Goal: Task Accomplishment & Management: Manage account settings

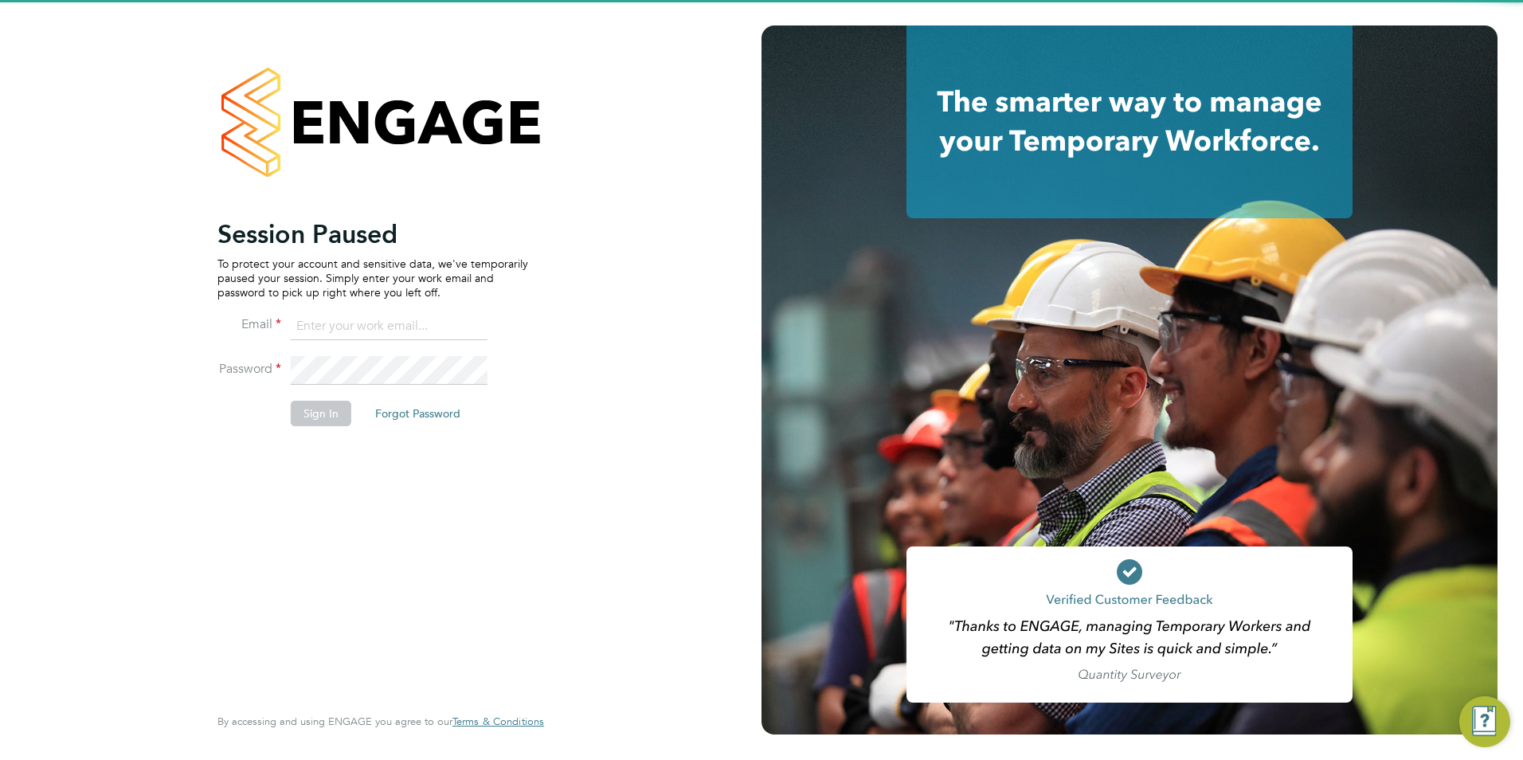
type input "[PERSON_NAME][EMAIL_ADDRESS][PERSON_NAME][DOMAIN_NAME]"
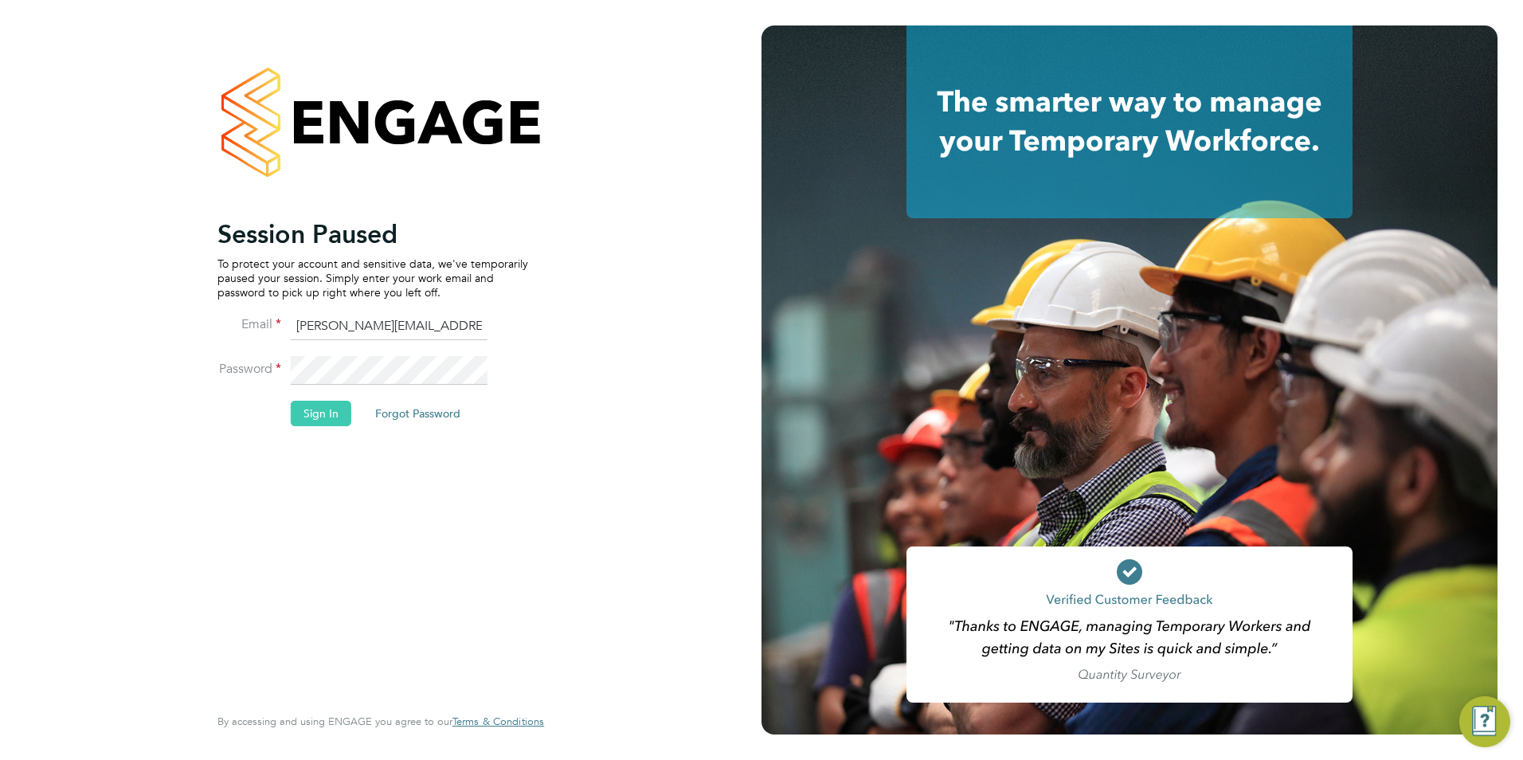
click at [334, 413] on button "Sign In" at bounding box center [321, 413] width 61 height 25
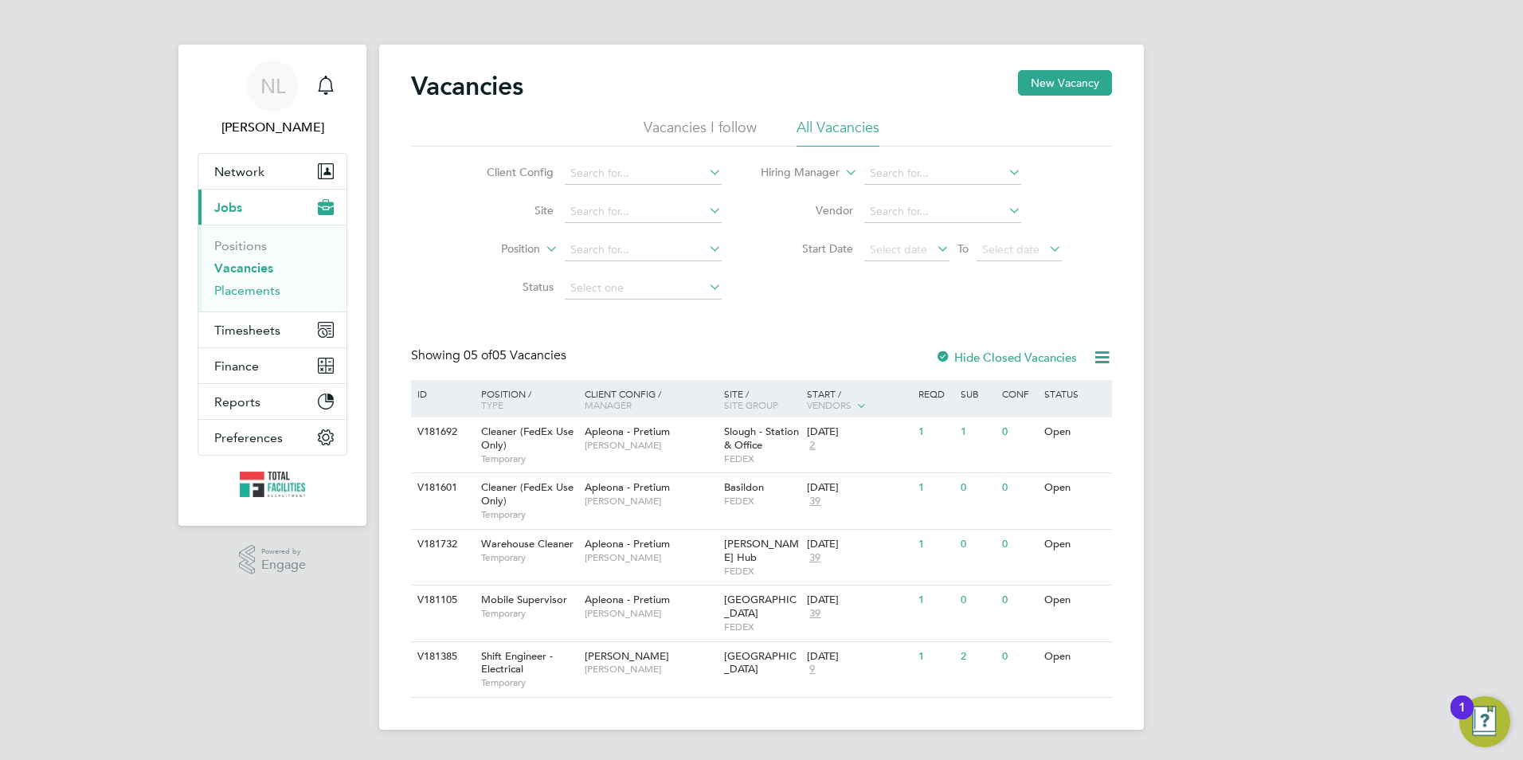
click at [254, 292] on link "Placements" at bounding box center [247, 290] width 66 height 15
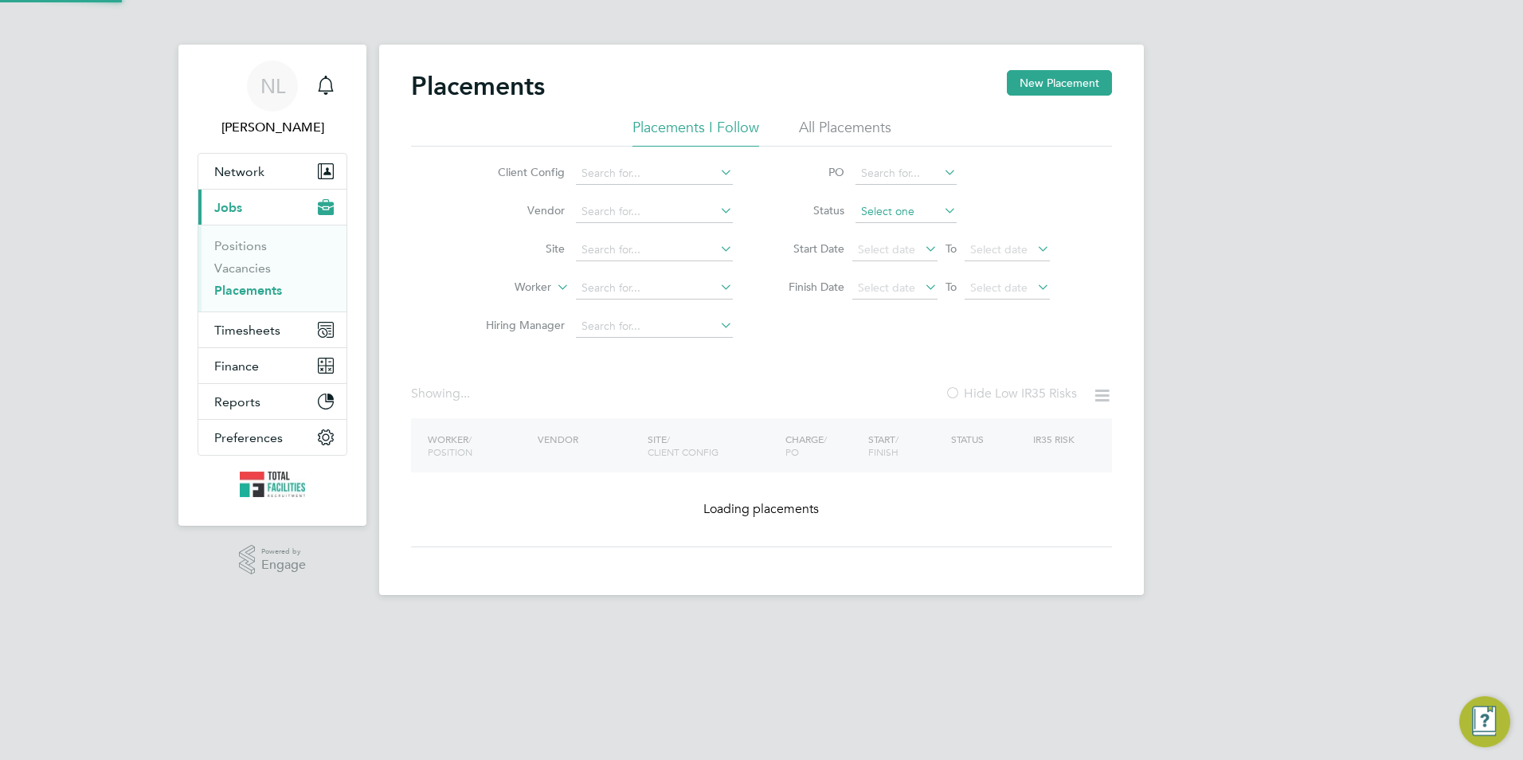
click at [883, 213] on input at bounding box center [906, 212] width 101 height 22
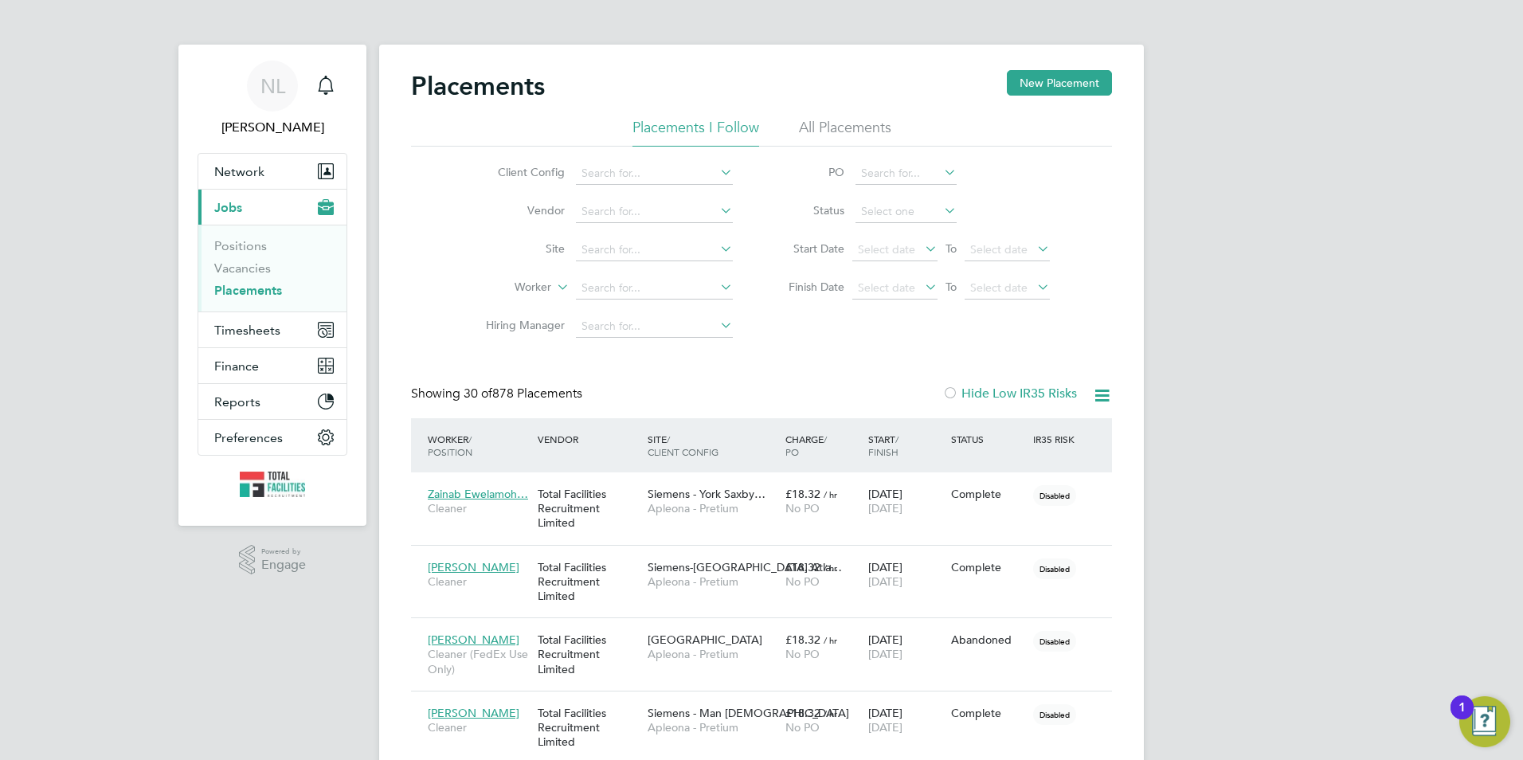
click at [877, 276] on li "Pending" at bounding box center [906, 274] width 103 height 21
type input "Pending"
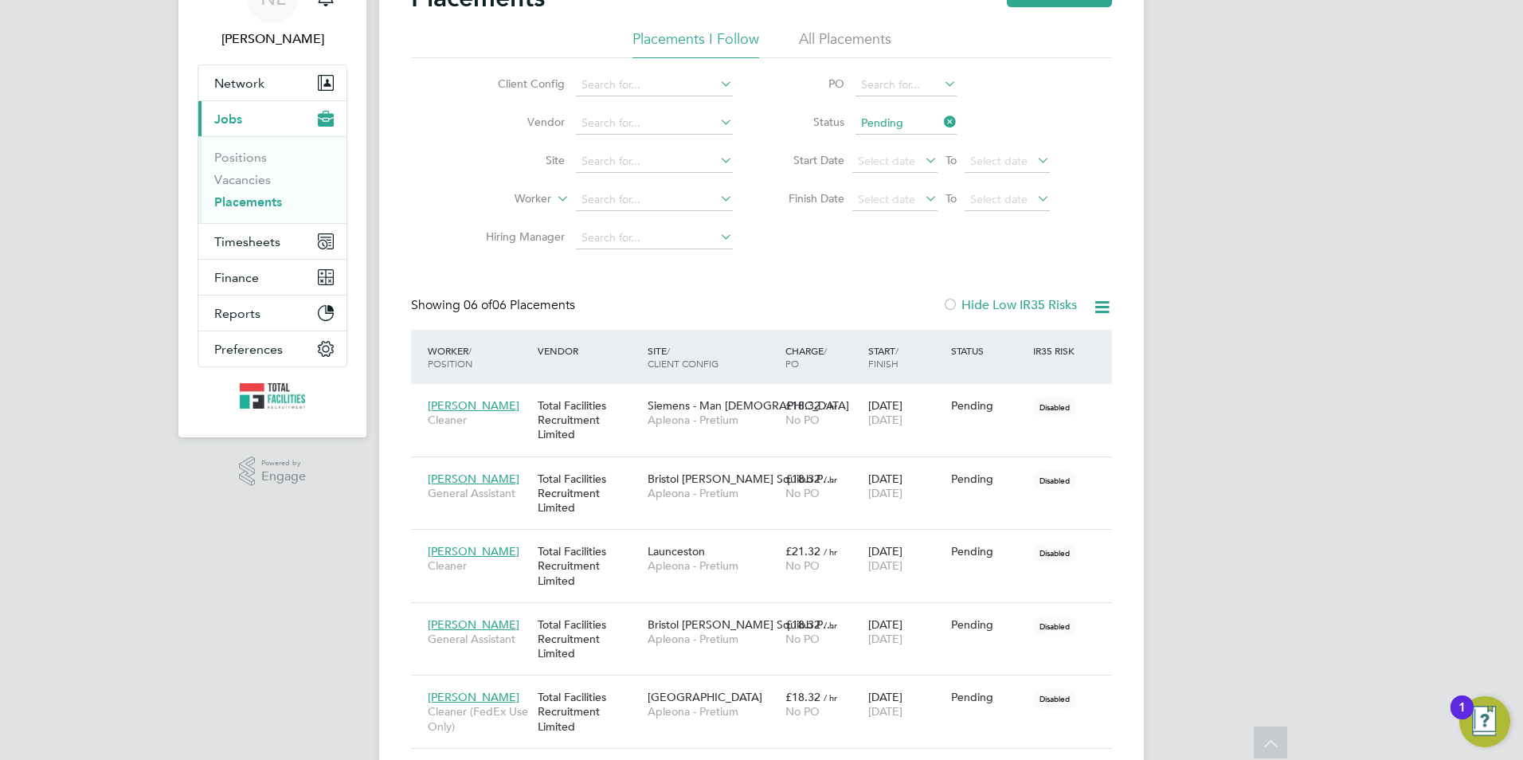
scroll to position [64, 0]
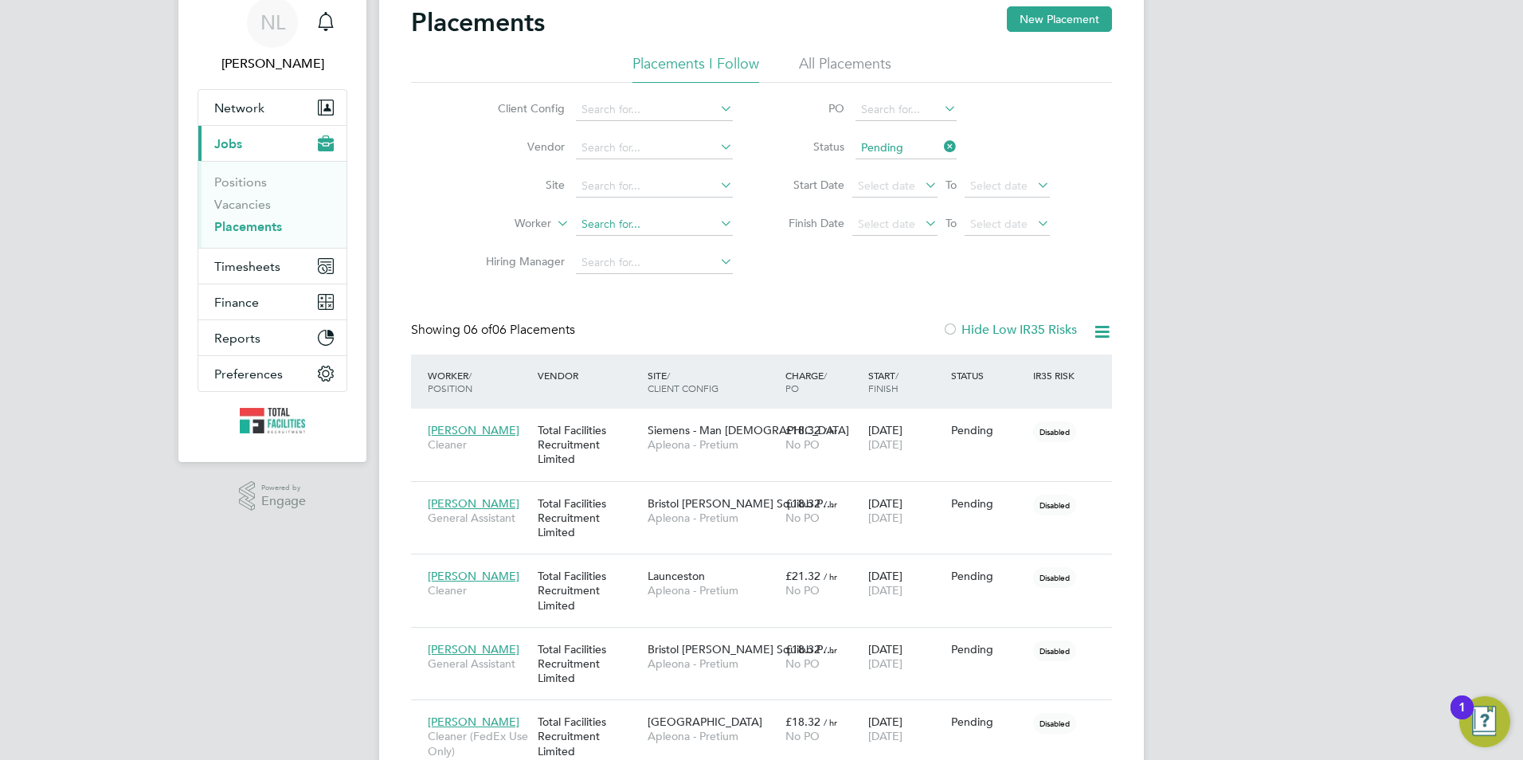
click at [652, 226] on input at bounding box center [654, 224] width 157 height 22
click at [647, 192] on input at bounding box center [654, 186] width 157 height 22
click at [695, 226] on li "Atherst one PDC" at bounding box center [654, 230] width 159 height 22
type input "Atherstone PDC"
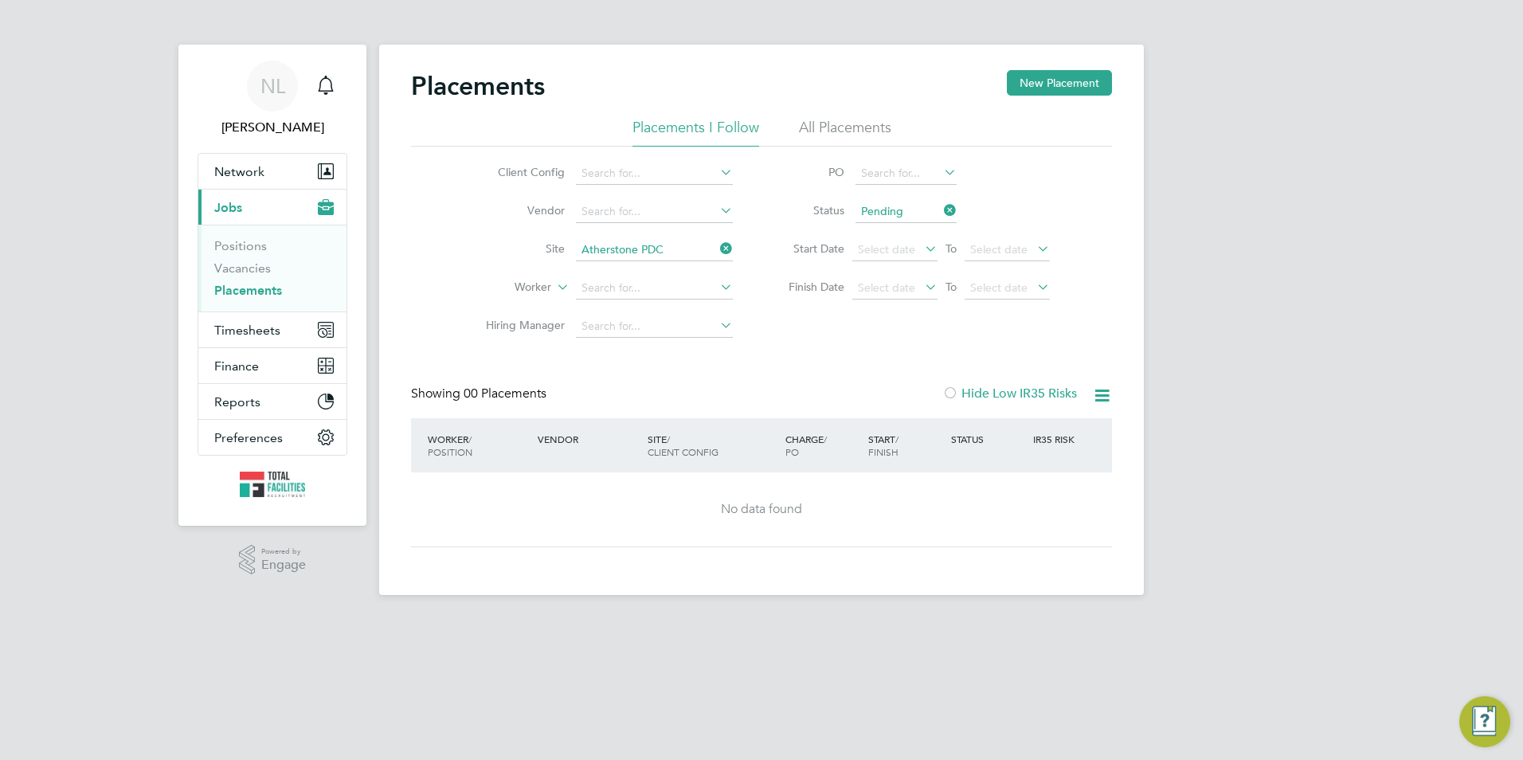
click at [941, 210] on icon at bounding box center [941, 210] width 0 height 22
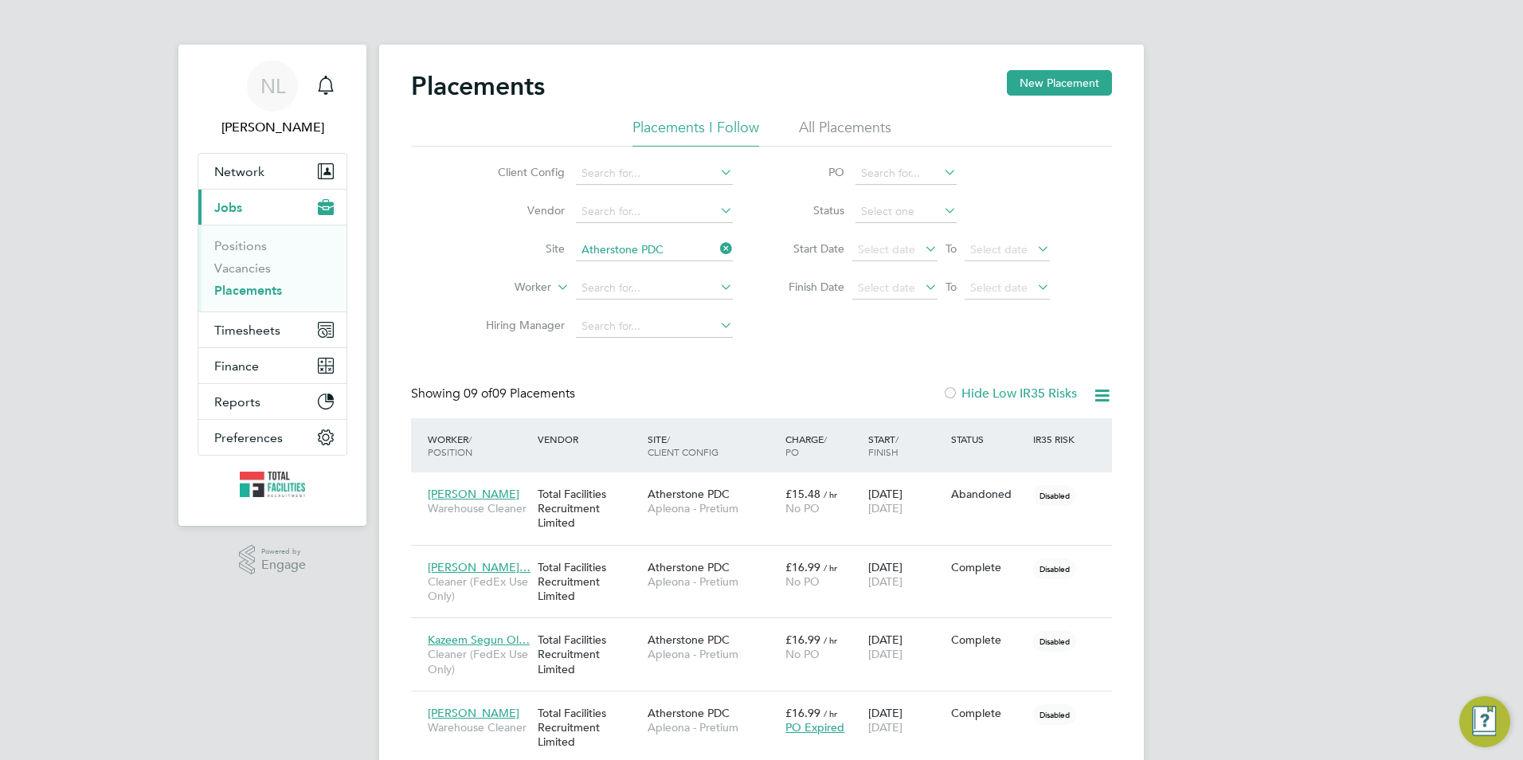
scroll to position [60, 111]
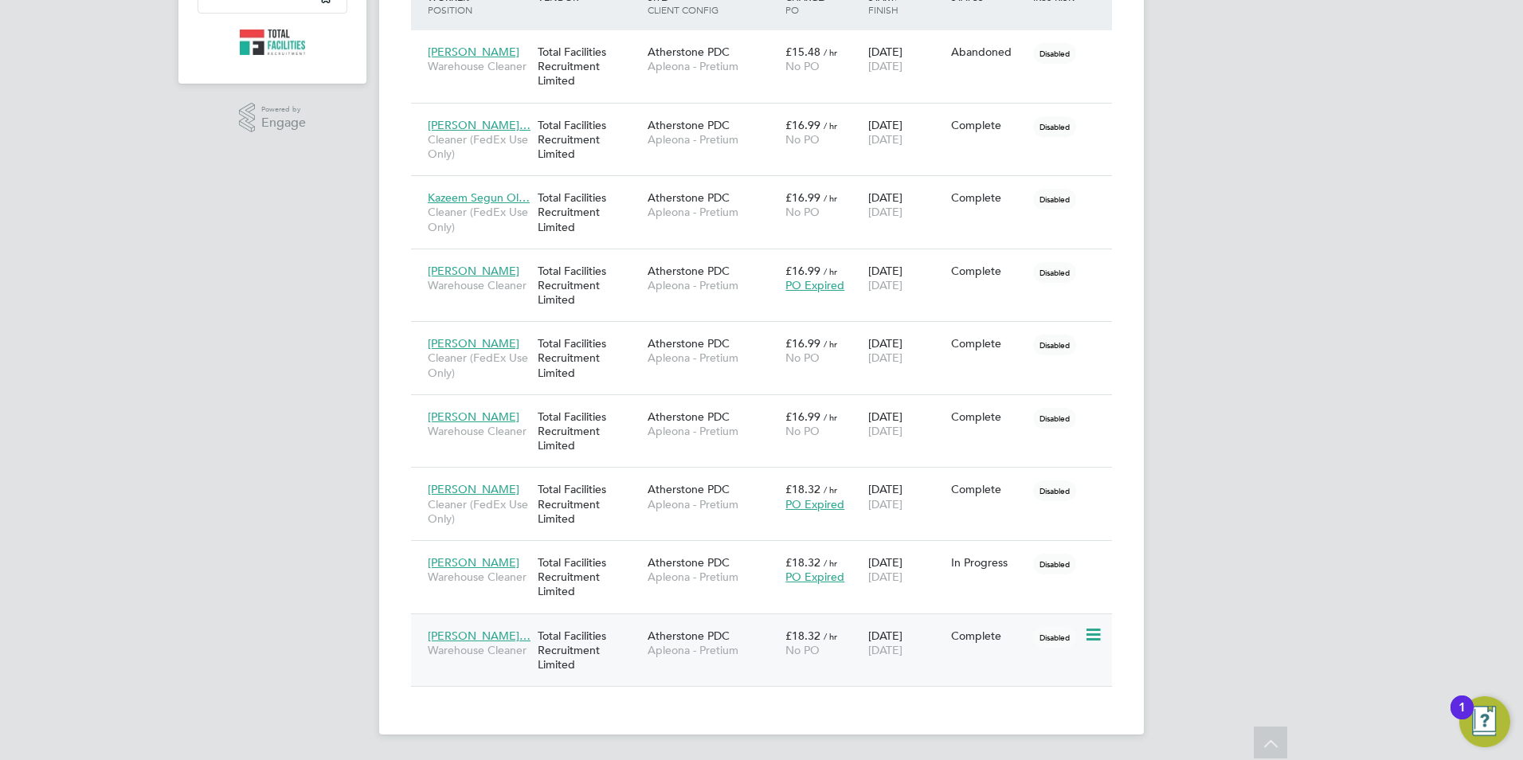
click at [460, 635] on span "Ayodele Akinmol…" at bounding box center [479, 636] width 103 height 14
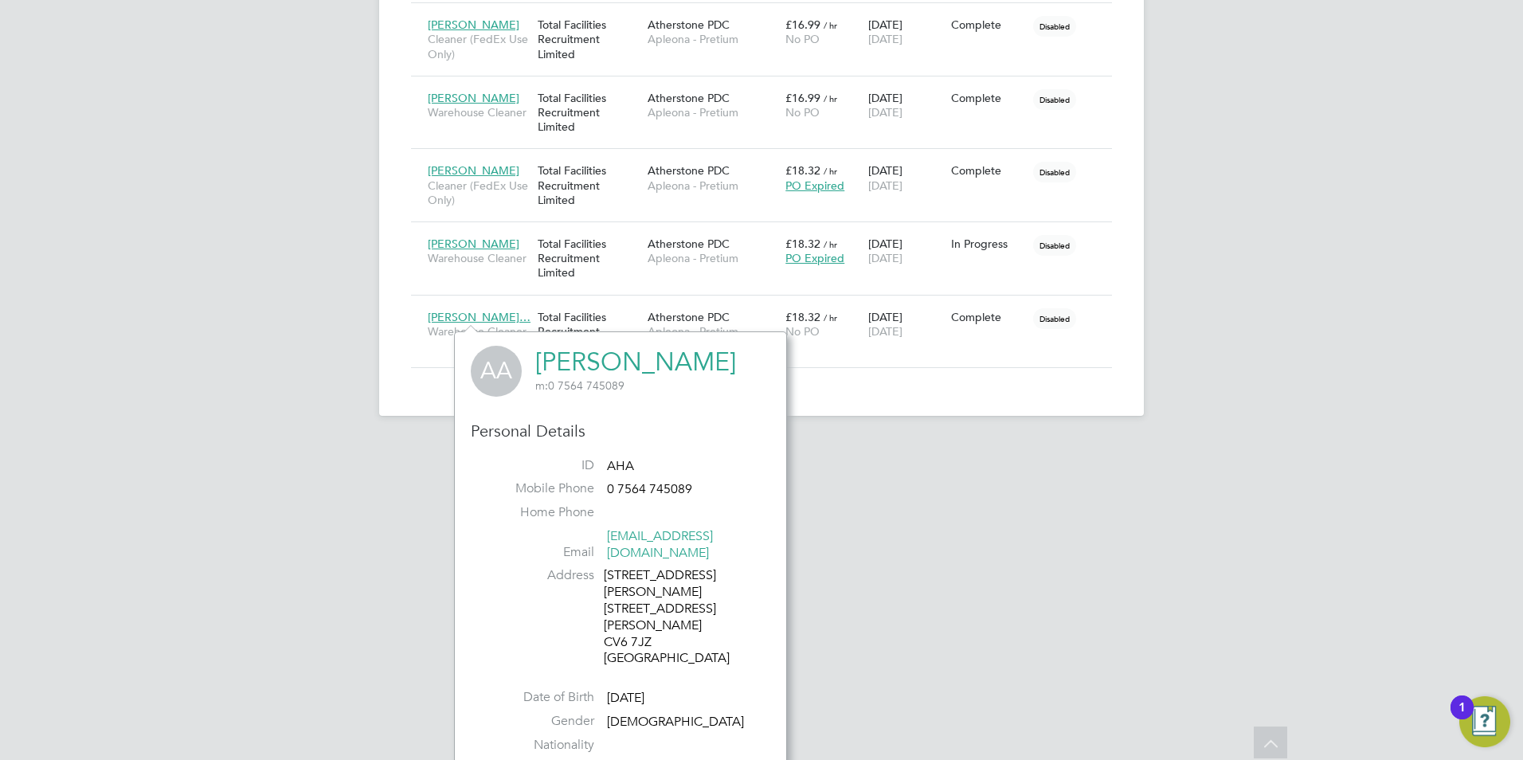
drag, startPoint x: 559, startPoint y: 384, endPoint x: 654, endPoint y: 386, distance: 94.8
click at [654, 386] on span "m: 0 7564 745089" at bounding box center [635, 385] width 201 height 14
copy span "7564 745089"
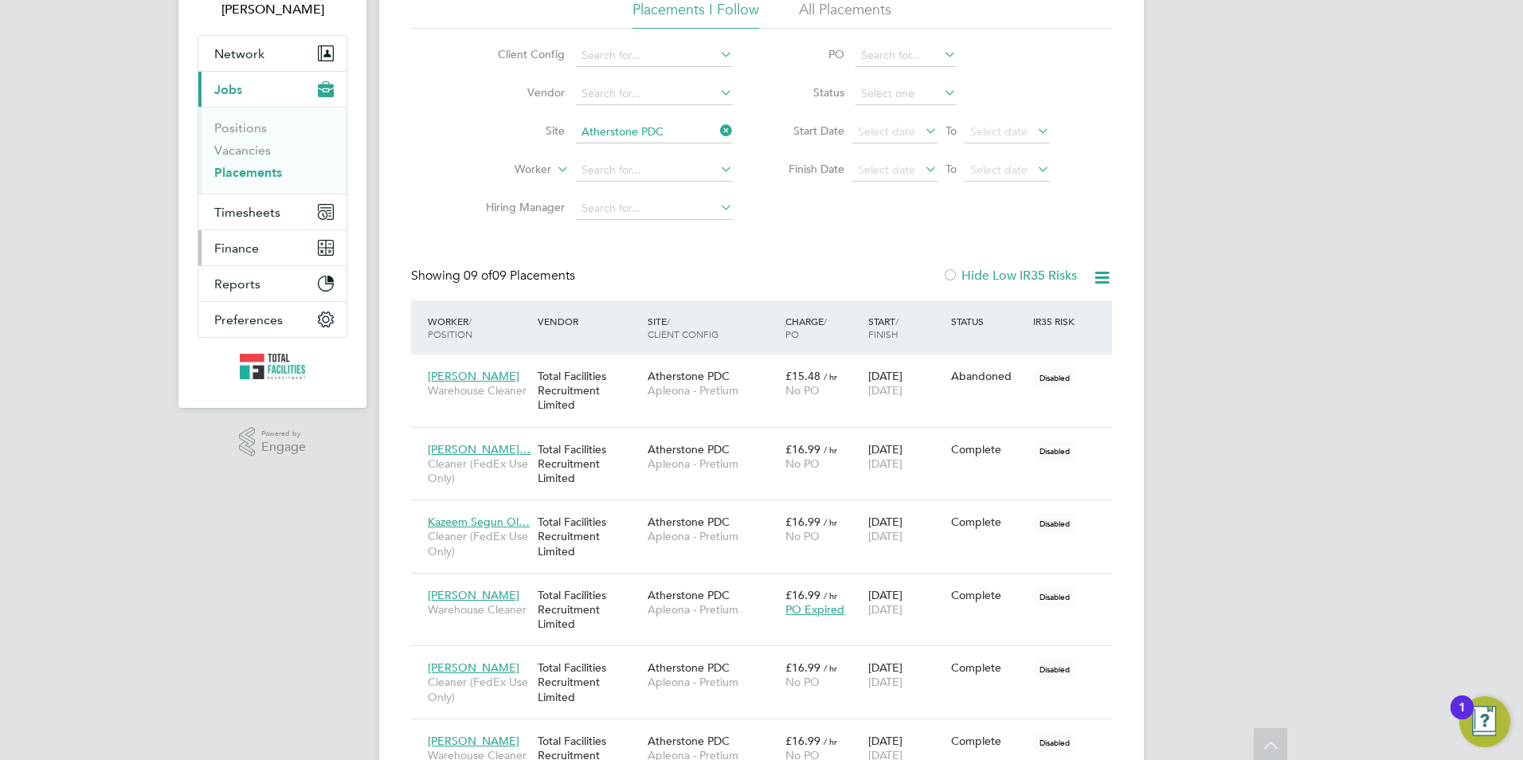
scroll to position [44, 0]
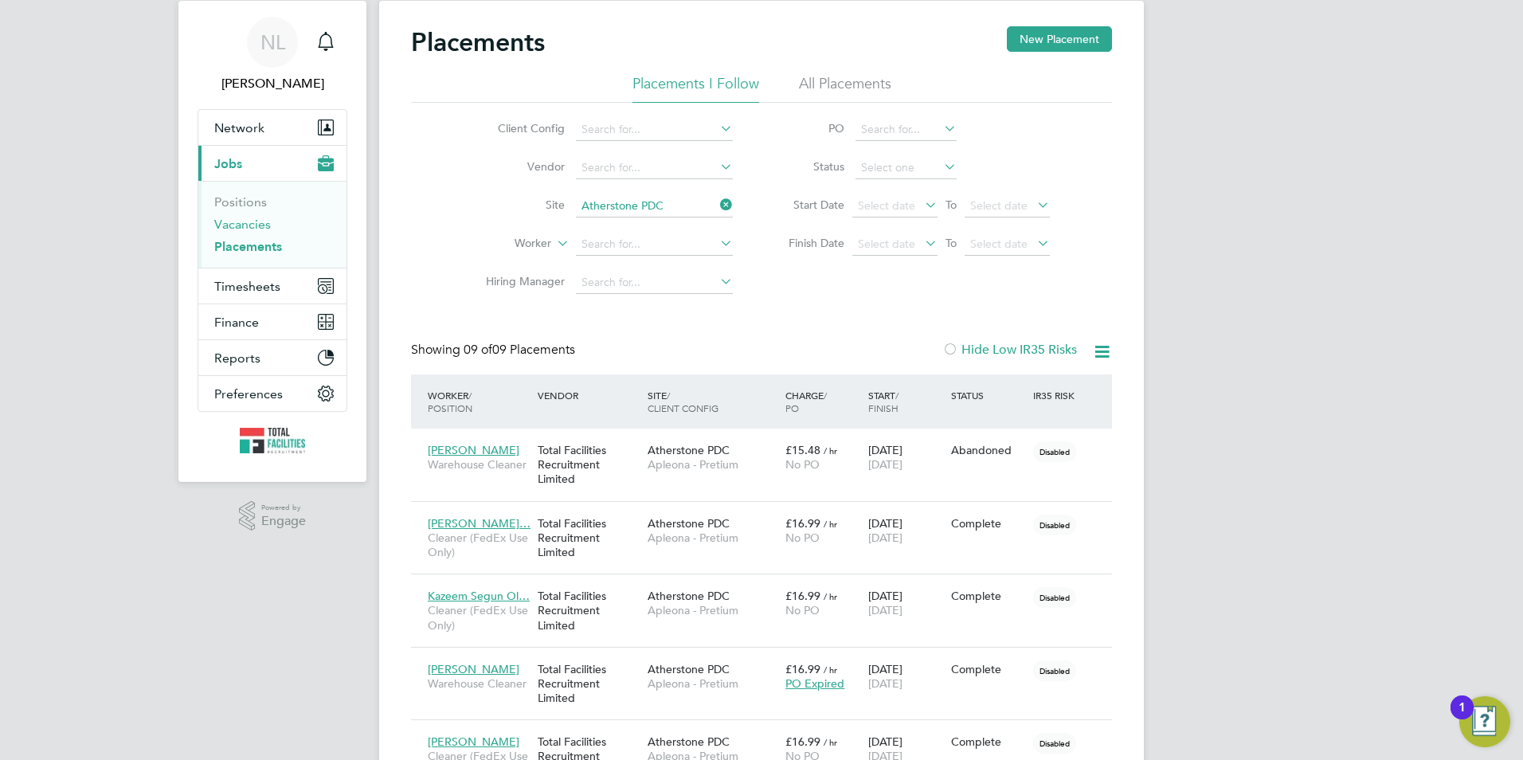
click at [236, 221] on link "Vacancies" at bounding box center [242, 224] width 57 height 15
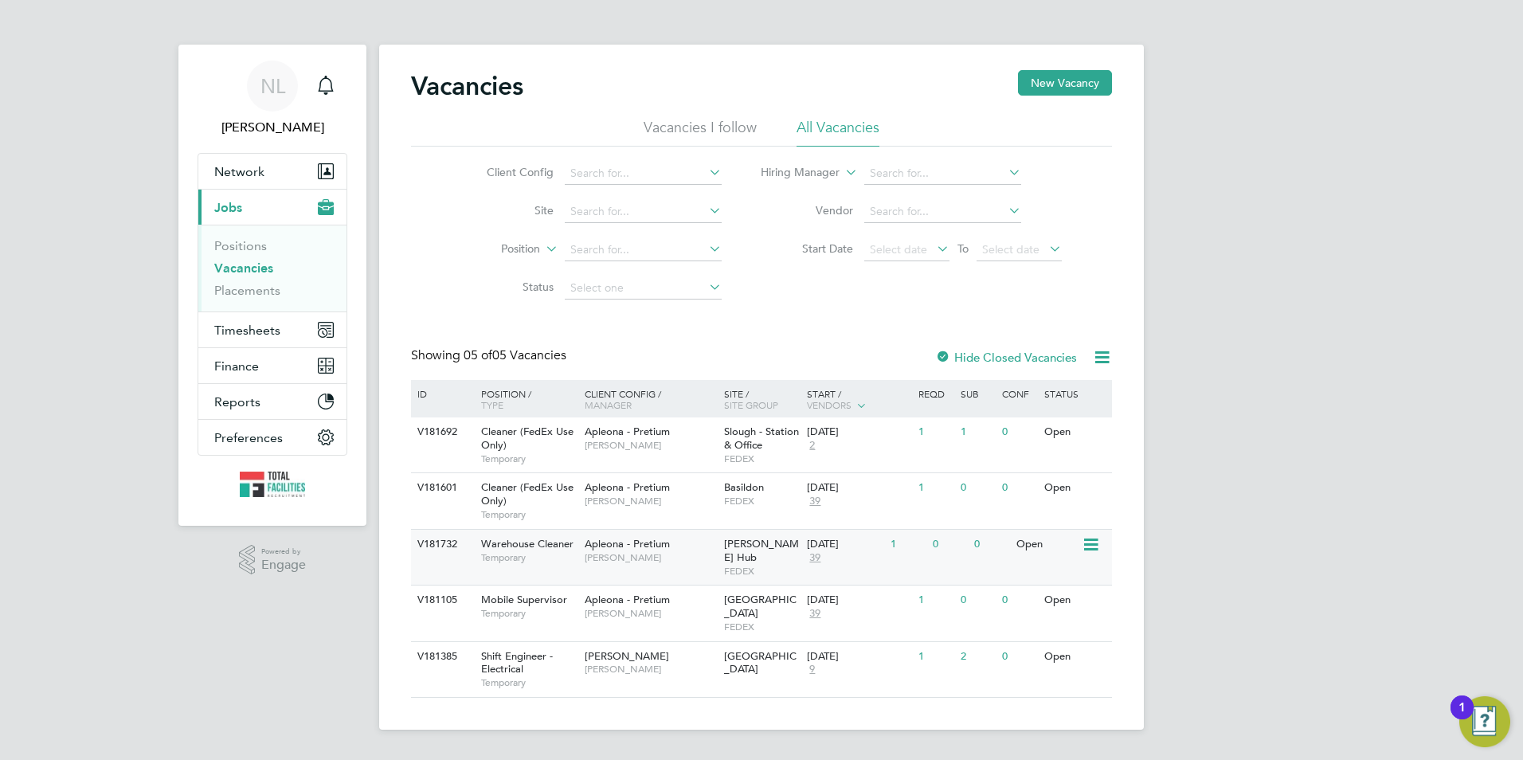
click at [707, 553] on span "Julie Tante" at bounding box center [650, 557] width 131 height 13
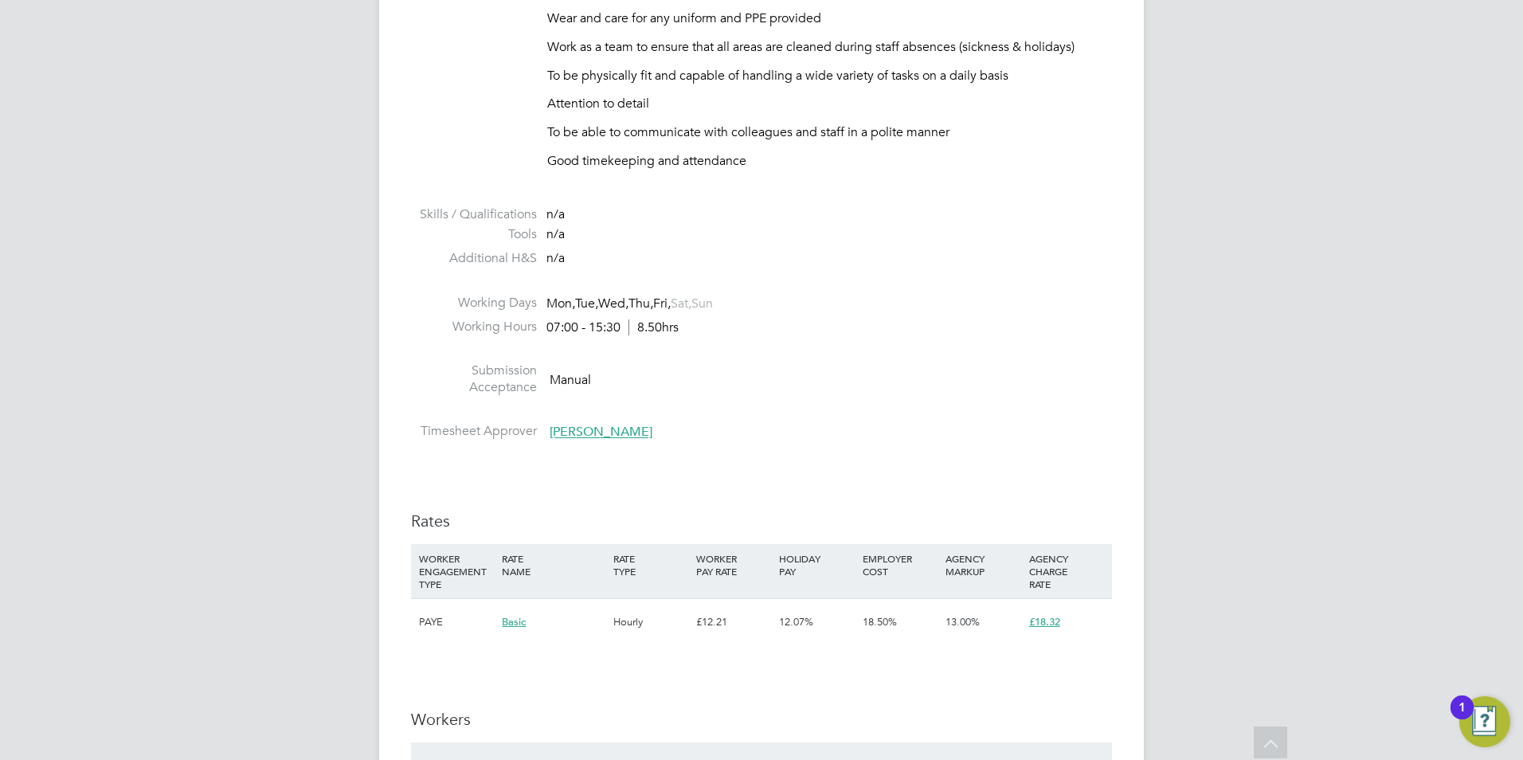
scroll to position [637, 0]
